Goal: Obtain resource: Download file/media

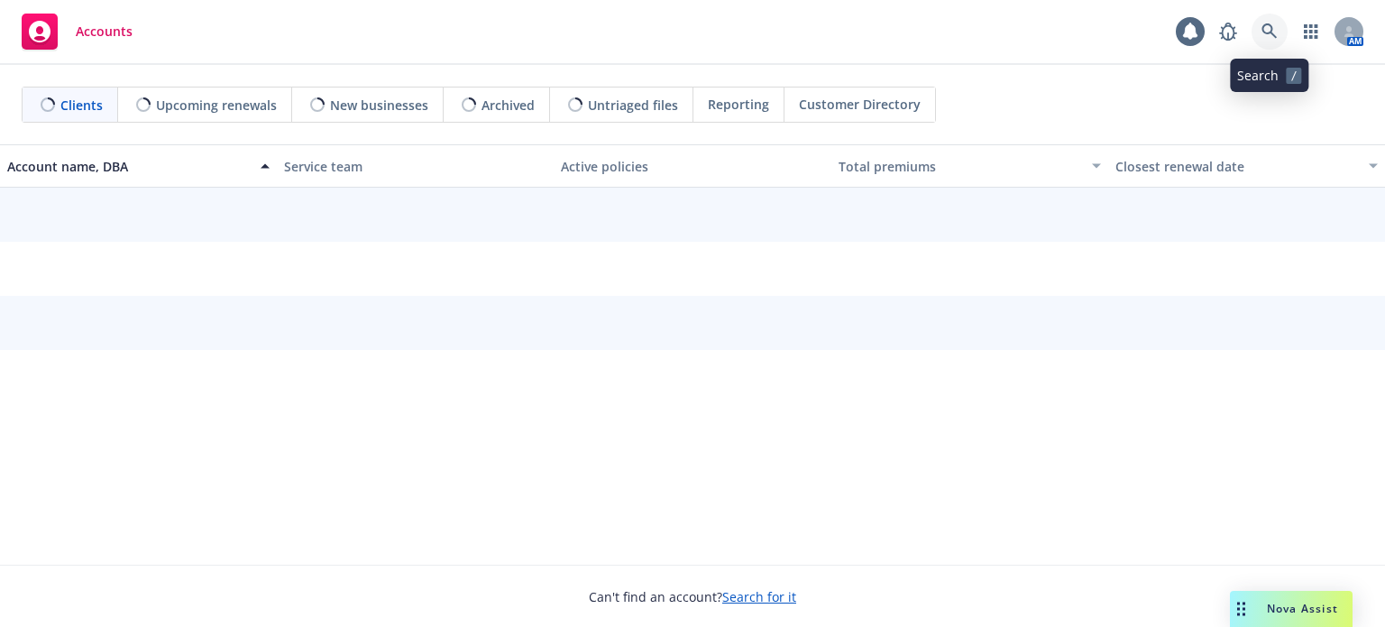
click at [1270, 29] on icon at bounding box center [1268, 30] width 15 height 15
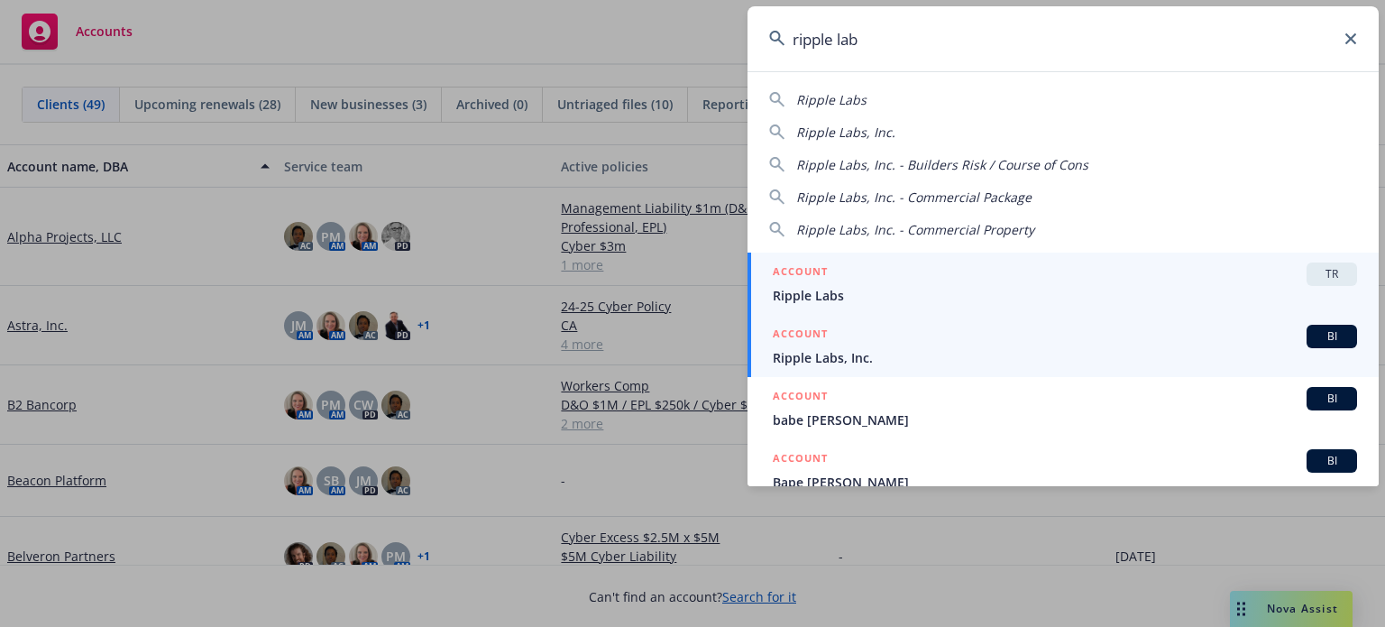
type input "ripple lab"
click at [998, 354] on span "Ripple Labs, Inc." at bounding box center [1065, 357] width 584 height 19
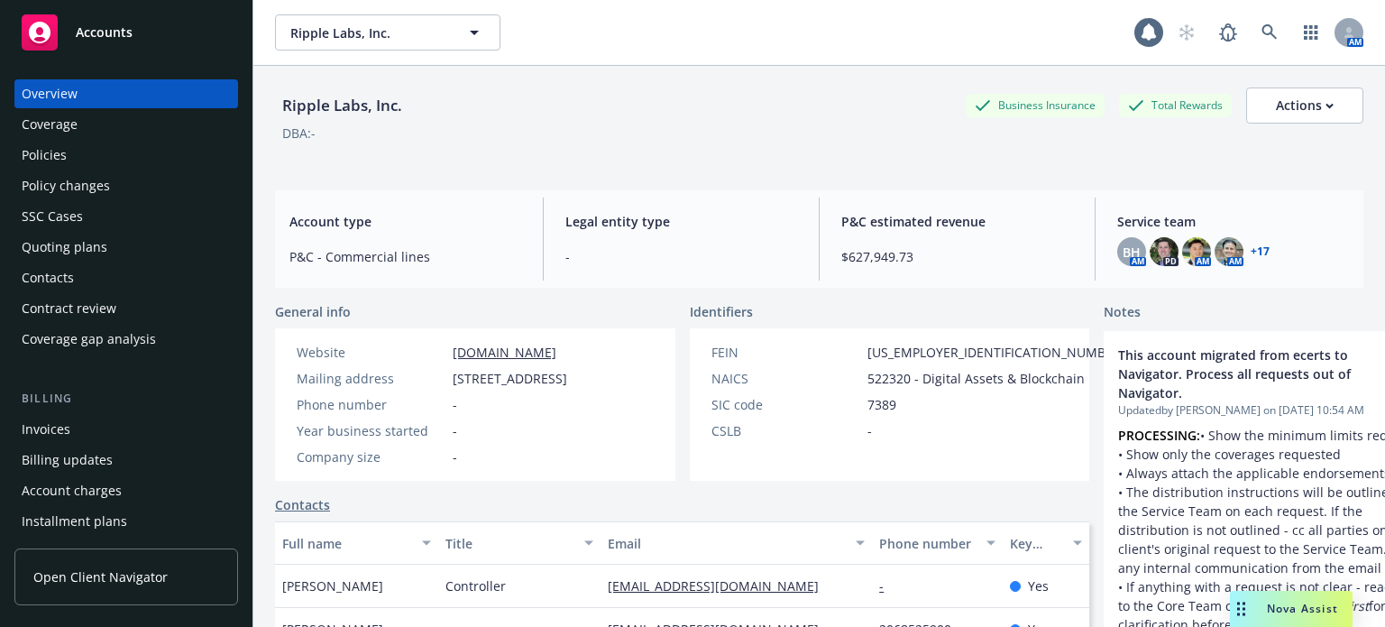
click at [61, 147] on div "Policies" at bounding box center [44, 155] width 45 height 29
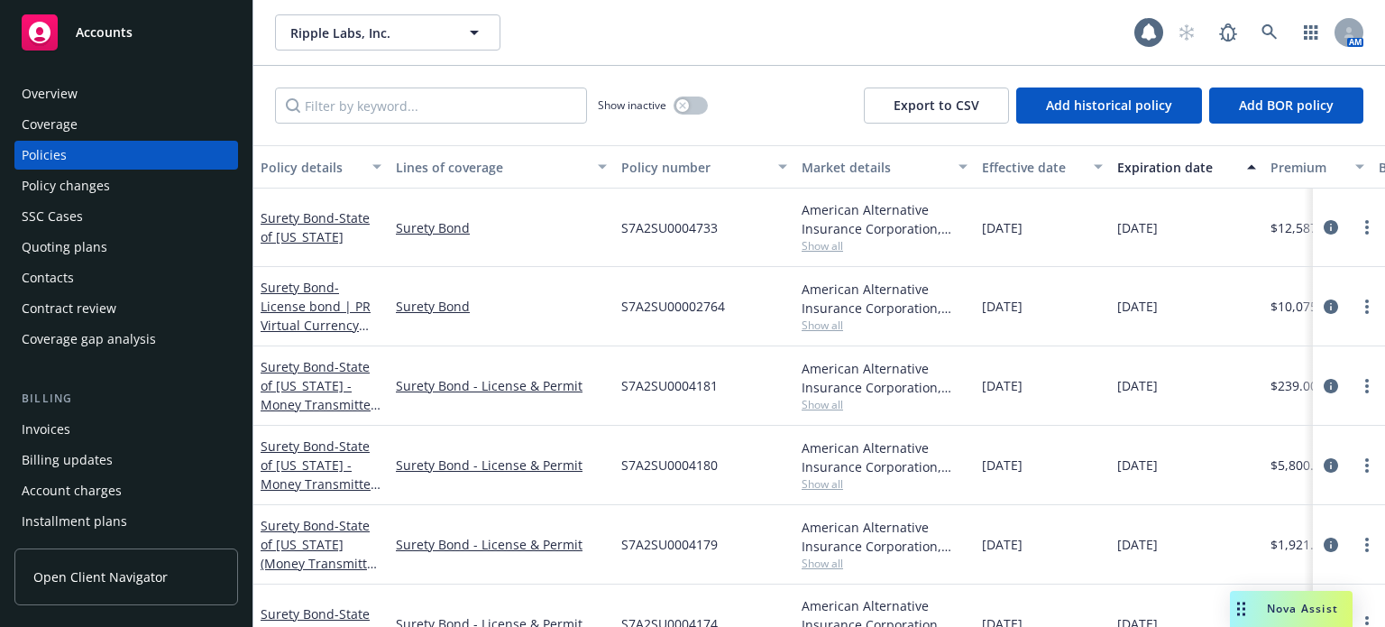
click at [268, 160] on div "Policy details" at bounding box center [311, 167] width 101 height 19
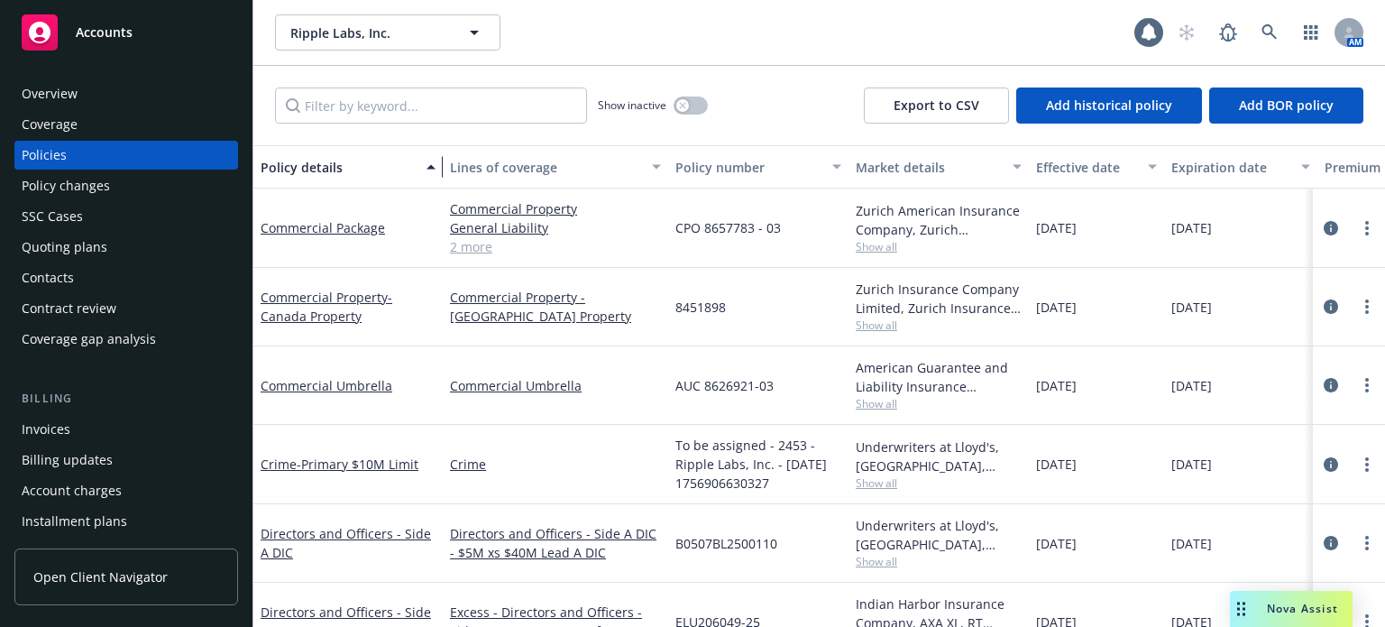
drag, startPoint x: 383, startPoint y: 178, endPoint x: 437, endPoint y: 175, distance: 54.2
click at [437, 175] on div "button" at bounding box center [433, 166] width 9 height 41
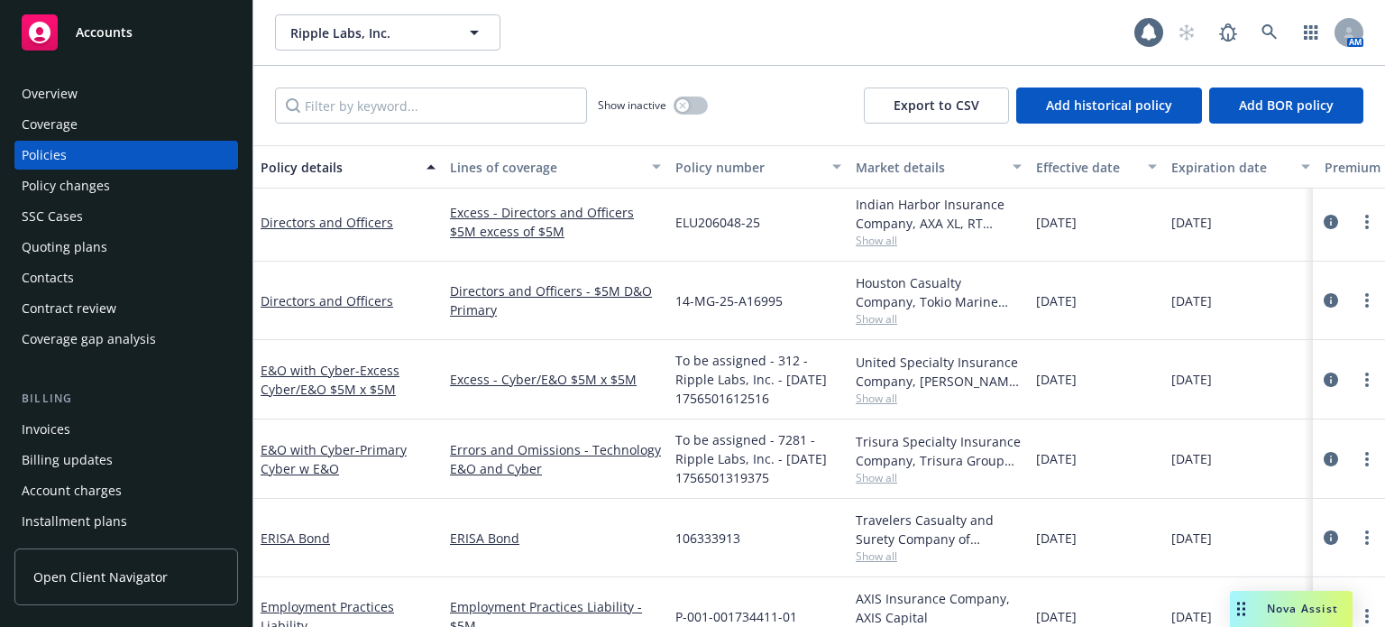
scroll to position [992, 0]
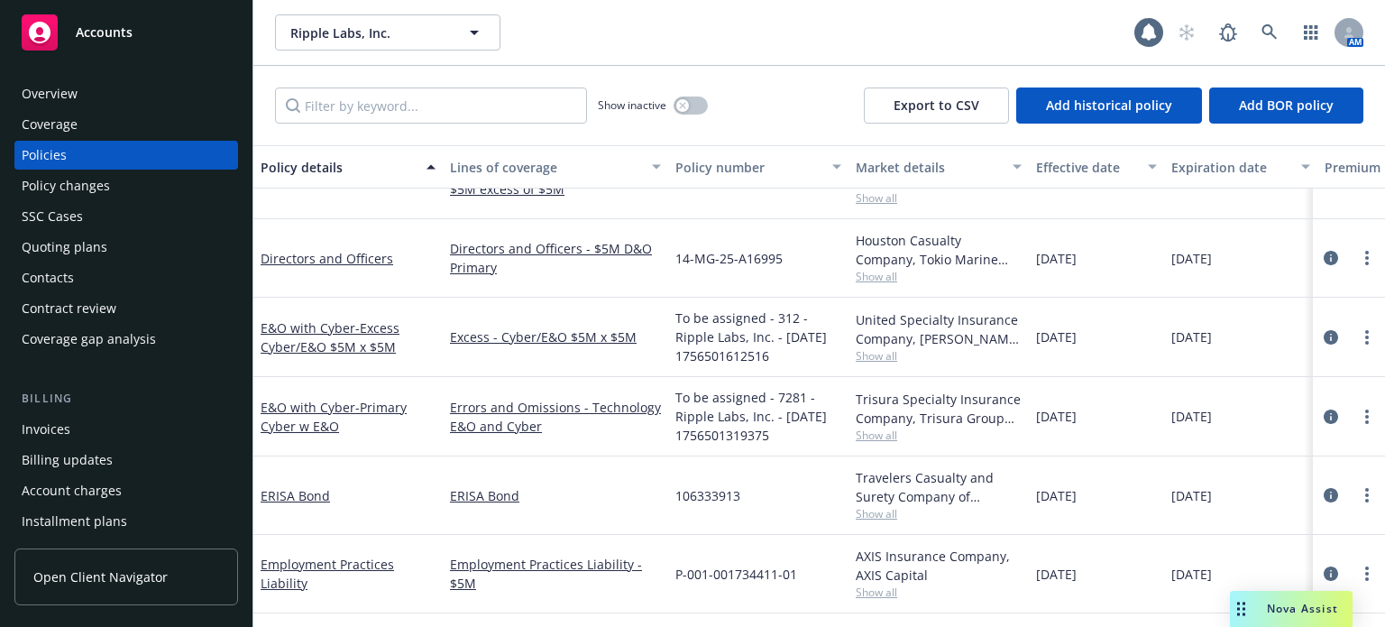
click at [324, 391] on div "E&O with Cyber - Primary Cyber w E&O" at bounding box center [347, 416] width 189 height 79
click at [876, 426] on div "Trisura Specialty Insurance Company, Trisura Group Ltd., Paragon Insurance Hold…" at bounding box center [939, 415] width 166 height 53
click at [875, 430] on span "Show all" at bounding box center [939, 434] width 166 height 15
click at [738, 462] on div "106333913" at bounding box center [758, 495] width 180 height 78
click at [890, 355] on span "Show all" at bounding box center [939, 355] width 166 height 15
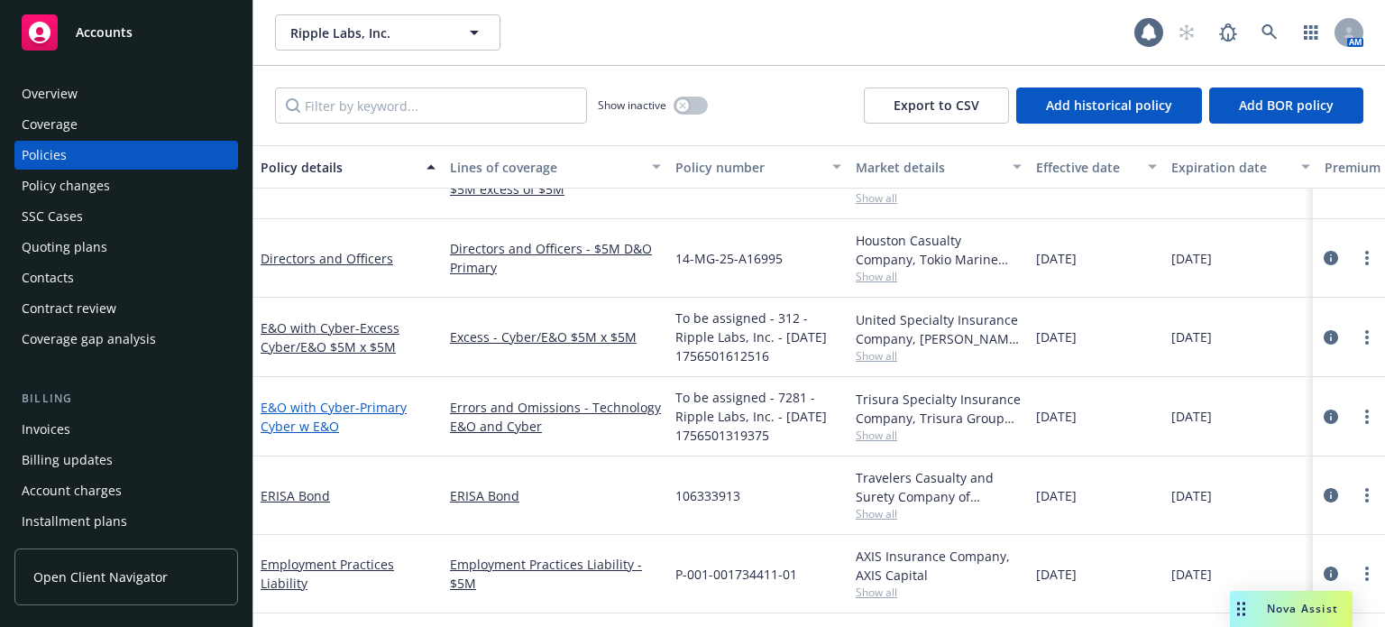
click at [359, 399] on span "- Primary Cyber w E&O" at bounding box center [334, 416] width 146 height 36
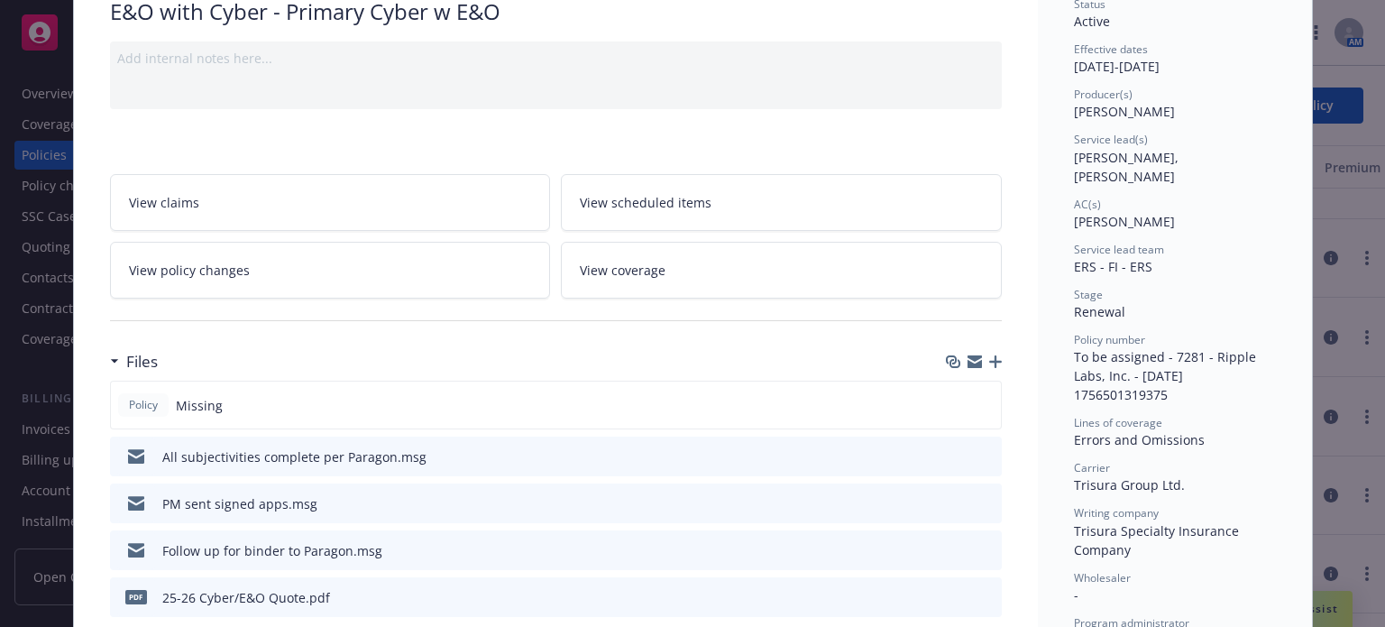
scroll to position [180, 0]
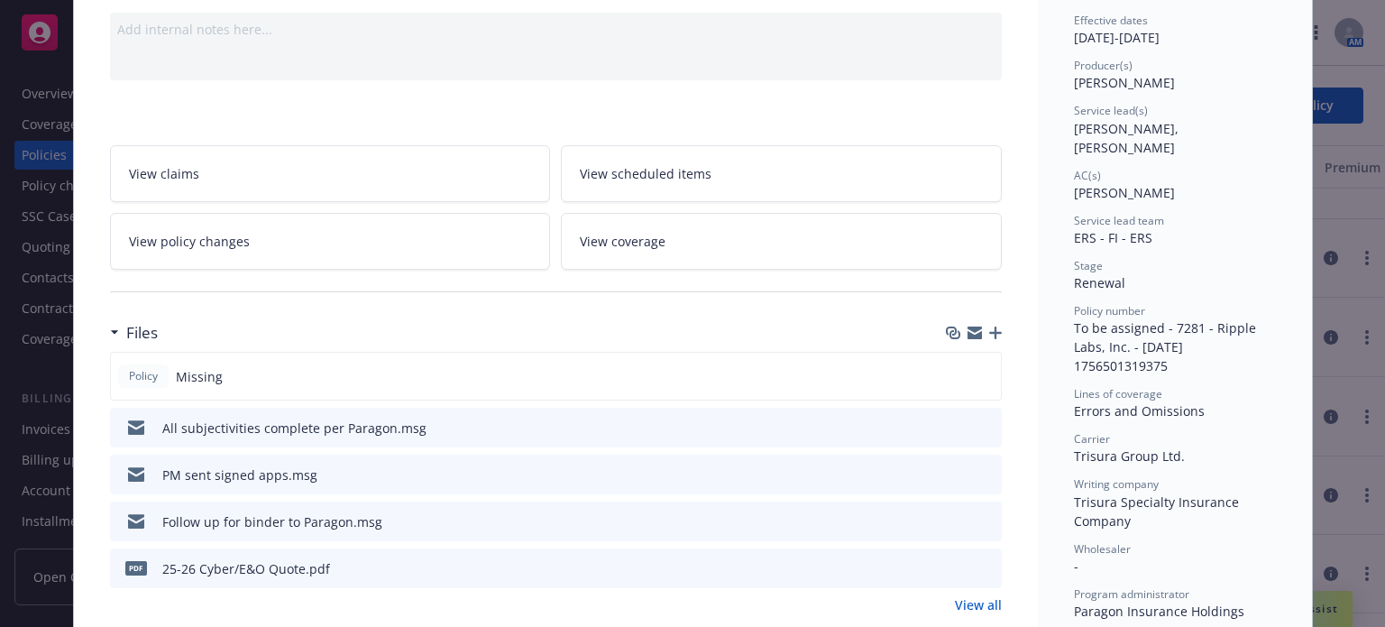
click at [947, 423] on icon "download file" at bounding box center [954, 426] width 14 height 14
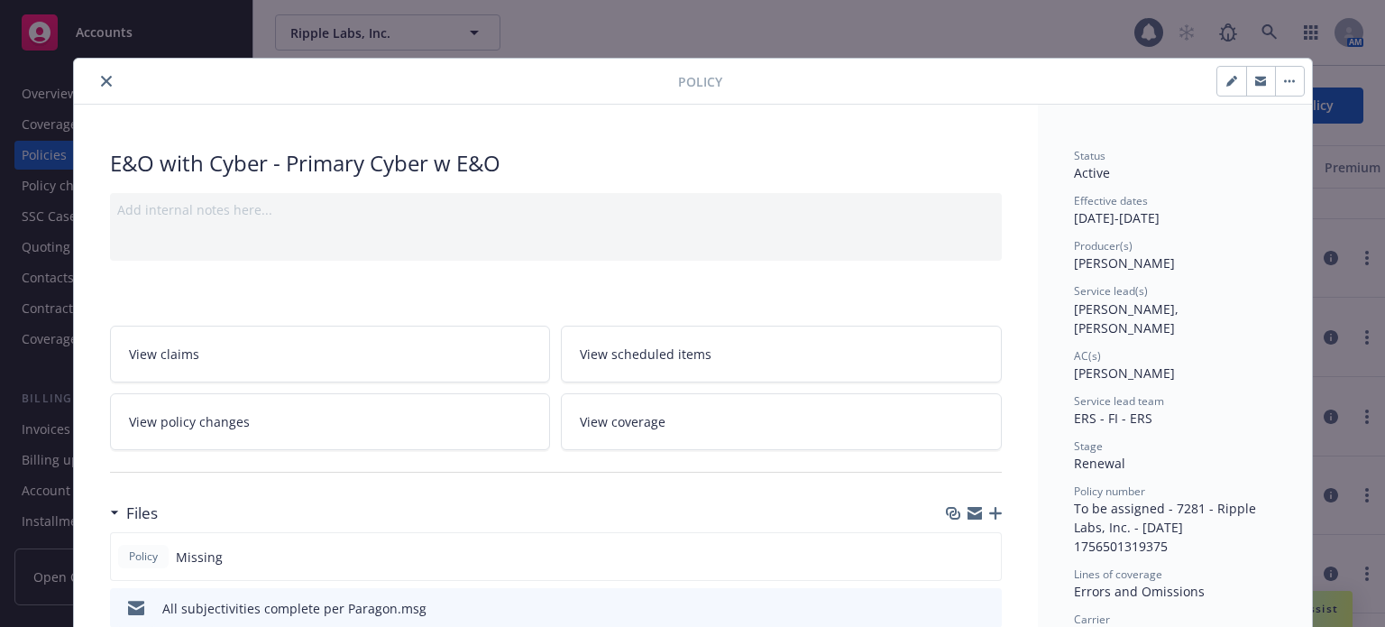
click at [117, 90] on div at bounding box center [379, 81] width 597 height 22
click at [101, 81] on icon "close" at bounding box center [106, 81] width 11 height 11
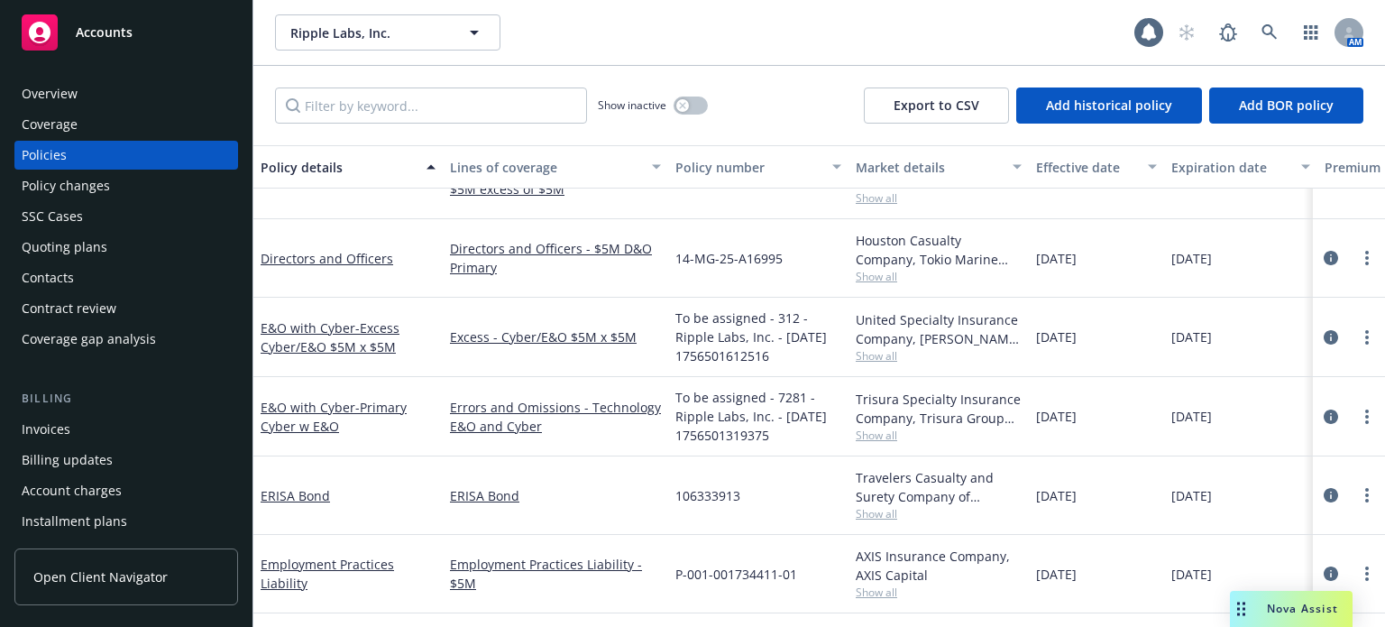
click at [901, 352] on span "Show all" at bounding box center [939, 355] width 166 height 15
click at [801, 293] on div "14-MG-25-A16995" at bounding box center [758, 258] width 180 height 78
